Goal: Transaction & Acquisition: Purchase product/service

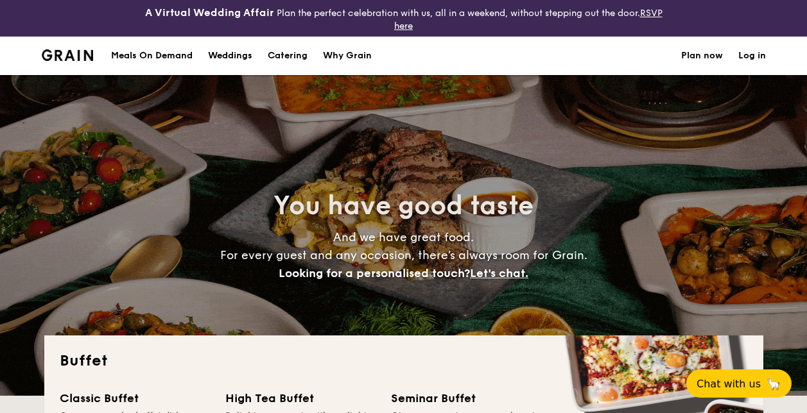
select select
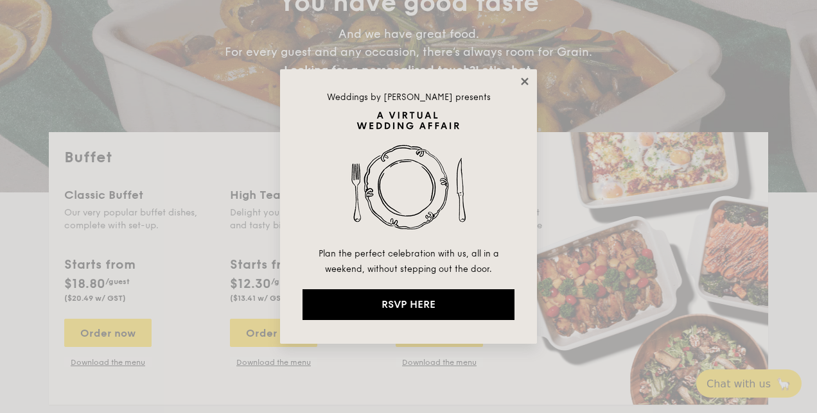
click at [526, 80] on icon at bounding box center [524, 81] width 7 height 7
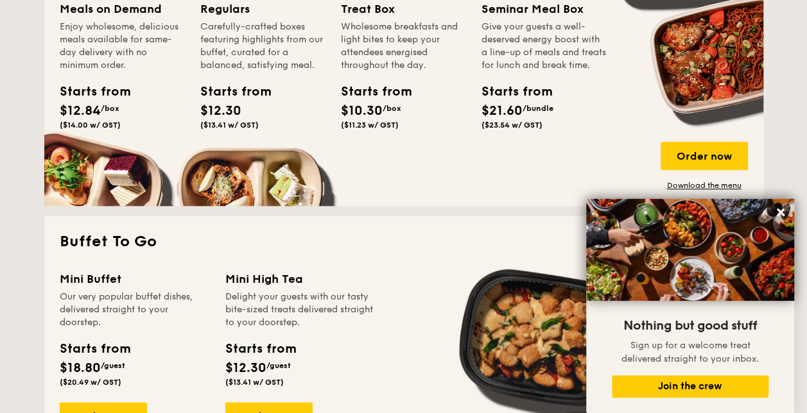
scroll to position [706, 0]
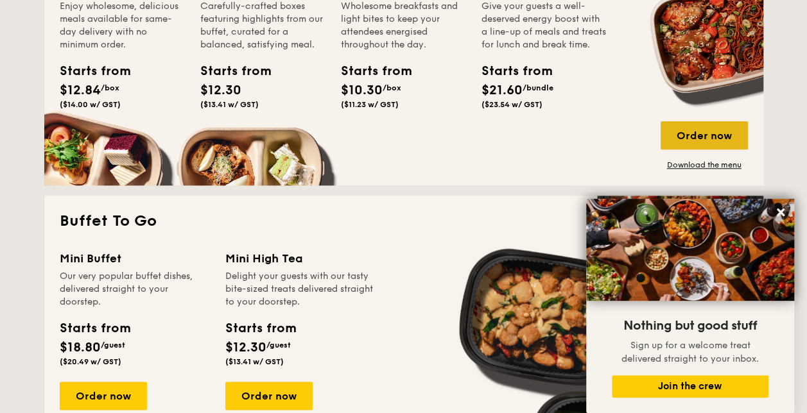
click at [702, 128] on div "Order now" at bounding box center [704, 135] width 87 height 28
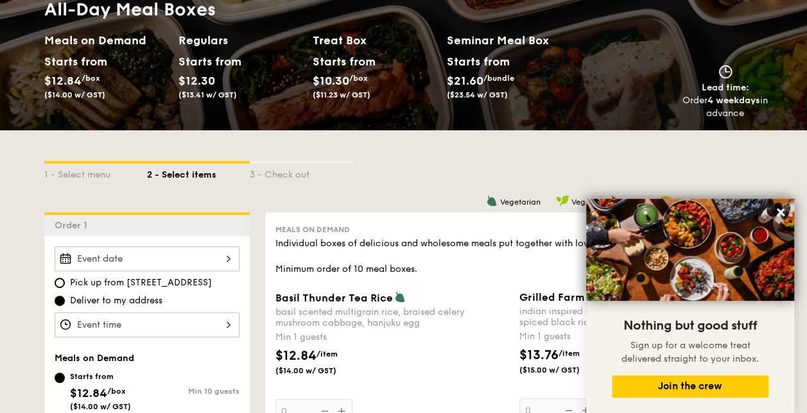
scroll to position [257, 0]
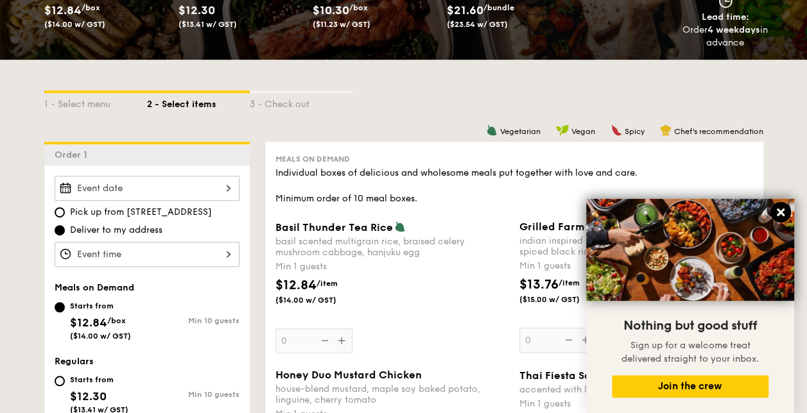
click at [782, 210] on icon at bounding box center [781, 213] width 8 height 8
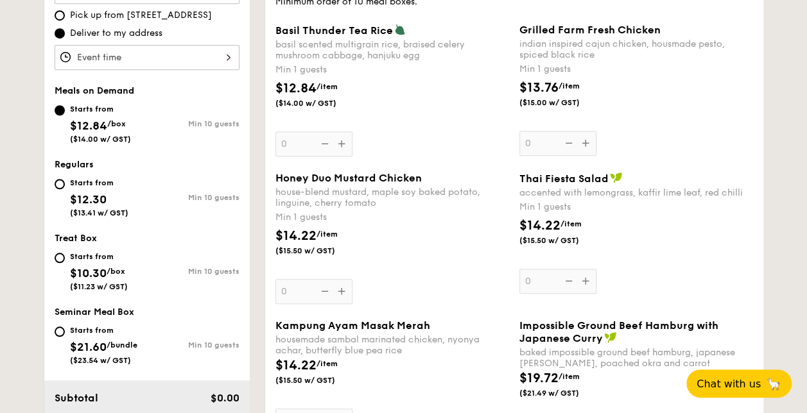
scroll to position [449, 0]
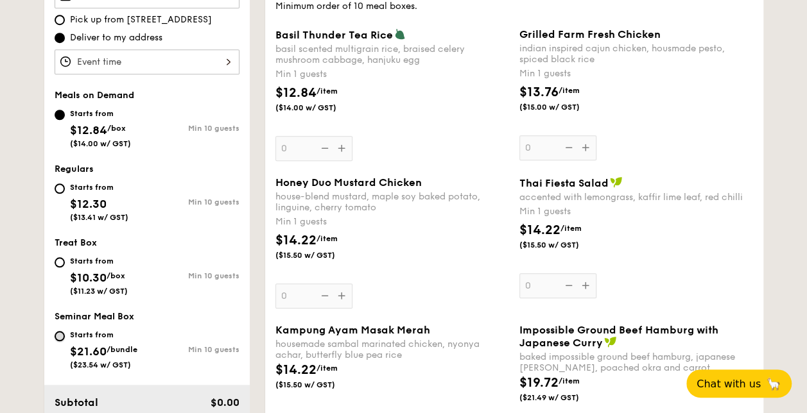
click at [59, 333] on input "Starts from $21.60 /bundle ($23.54 w/ GST) Min 10 guests" at bounding box center [60, 336] width 10 height 10
radio input "true"
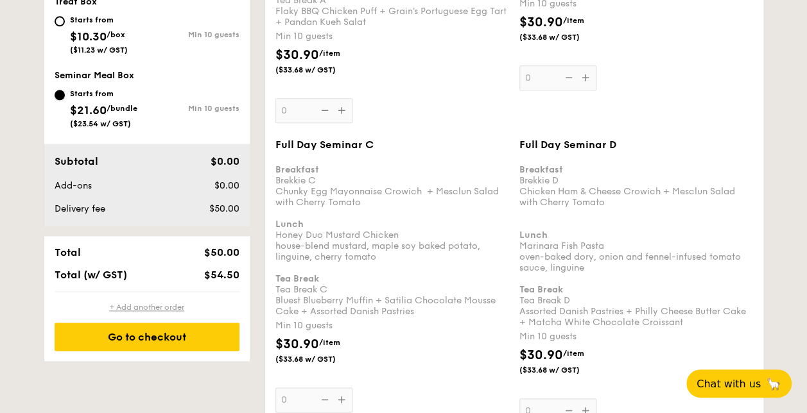
scroll to position [514, 0]
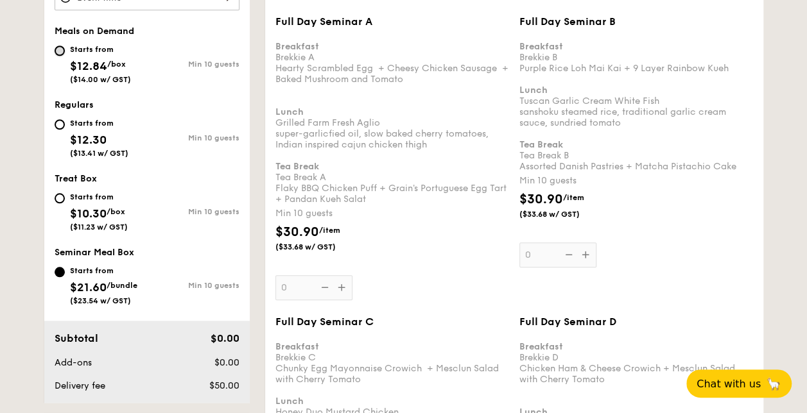
click at [59, 49] on input "Starts from $12.84 /box ($14.00 w/ GST) Min 10 guests" at bounding box center [60, 51] width 10 height 10
radio input "true"
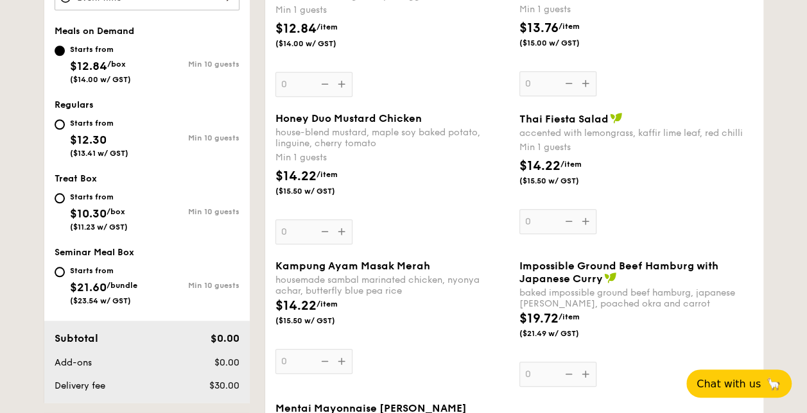
click at [90, 266] on div "Starts from" at bounding box center [103, 271] width 67 height 10
click at [65, 267] on input "Starts from $21.60 /bundle ($23.54 w/ GST) Min 10 guests" at bounding box center [60, 272] width 10 height 10
radio input "true"
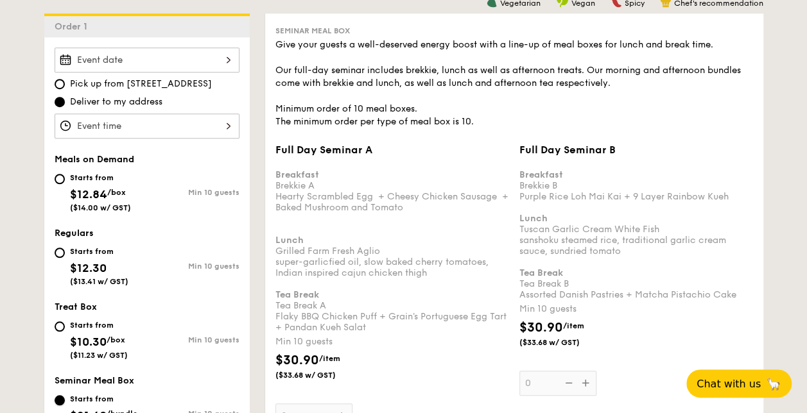
scroll to position [449, 0]
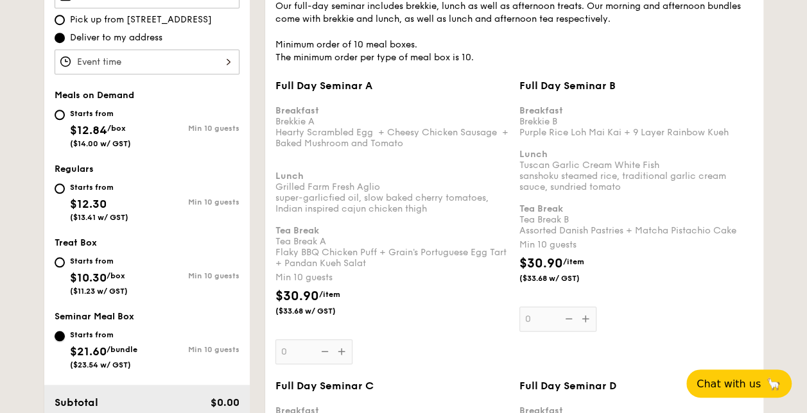
drag, startPoint x: 64, startPoint y: 338, endPoint x: 61, endPoint y: 325, distance: 13.1
click at [64, 337] on input "Starts from $21.60 /bundle ($23.54 w/ GST) Min 10 guests" at bounding box center [60, 336] width 10 height 10
click at [60, 110] on input "Starts from $12.84 /box ($14.00 w/ GST) Min 10 guests" at bounding box center [60, 115] width 10 height 10
radio input "true"
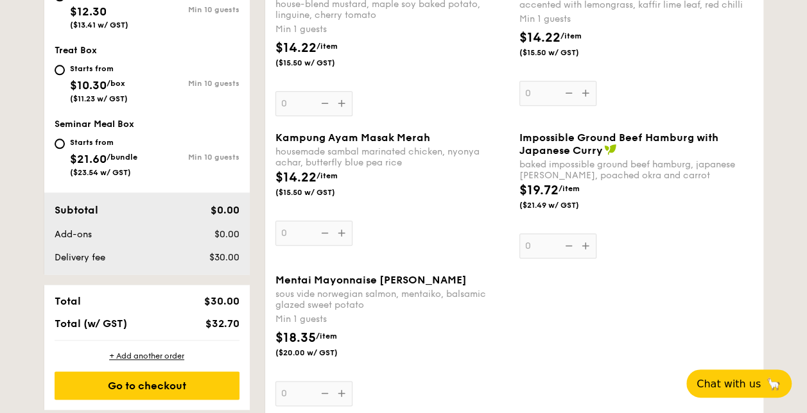
scroll to position [514, 0]
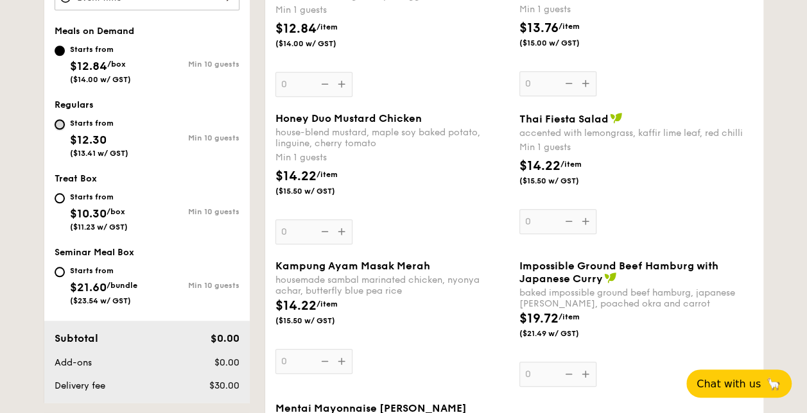
click at [64, 125] on input "Starts from $12.30 ($13.41 w/ GST) Min 10 guests" at bounding box center [60, 124] width 10 height 10
radio input "true"
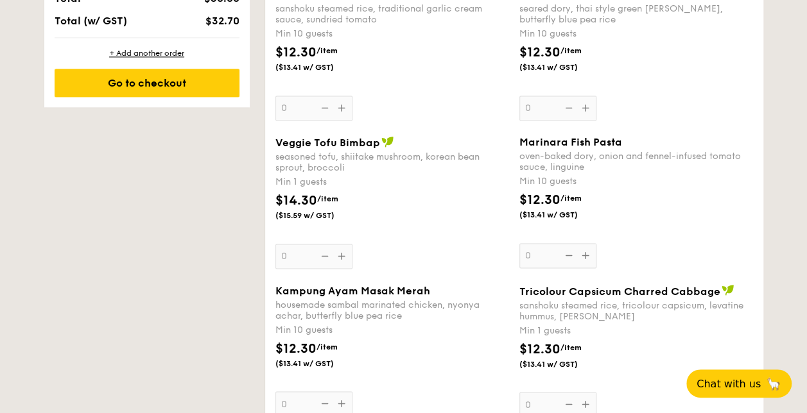
scroll to position [963, 0]
